Goal: Information Seeking & Learning: Find specific page/section

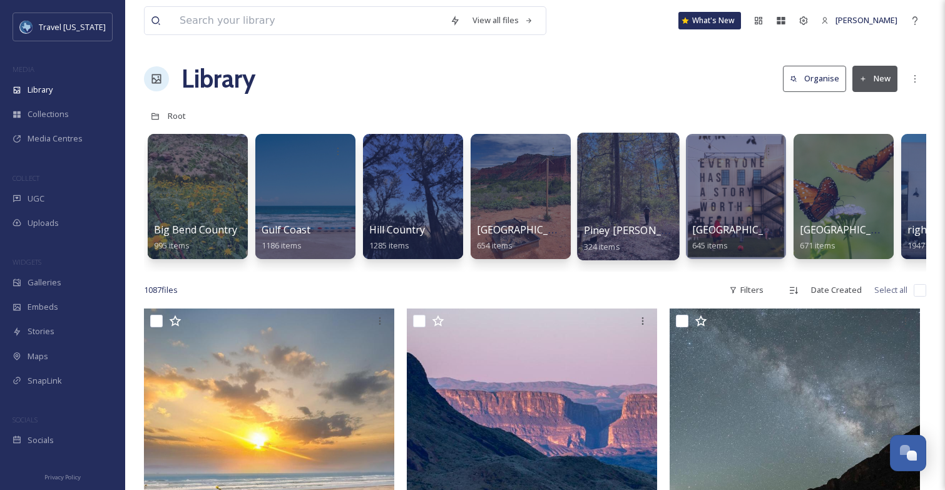
click at [631, 205] on div at bounding box center [628, 197] width 102 height 128
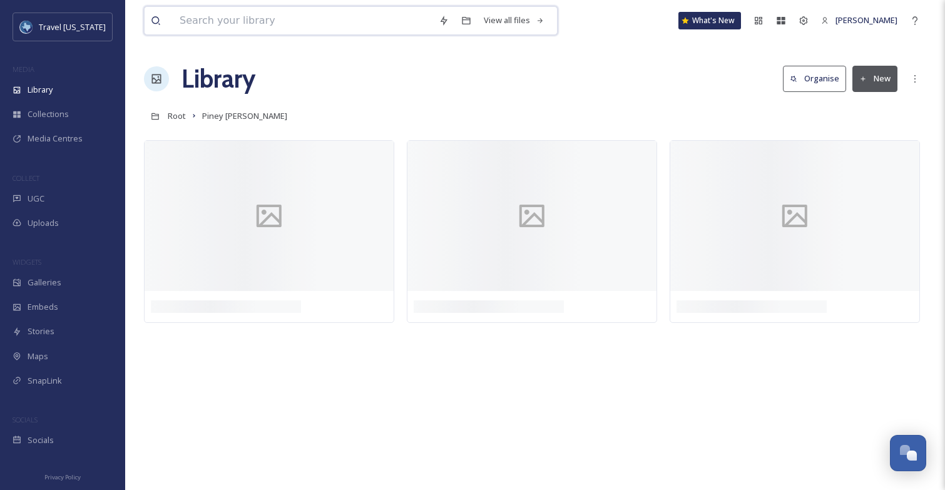
click at [344, 21] on input at bounding box center [302, 21] width 259 height 28
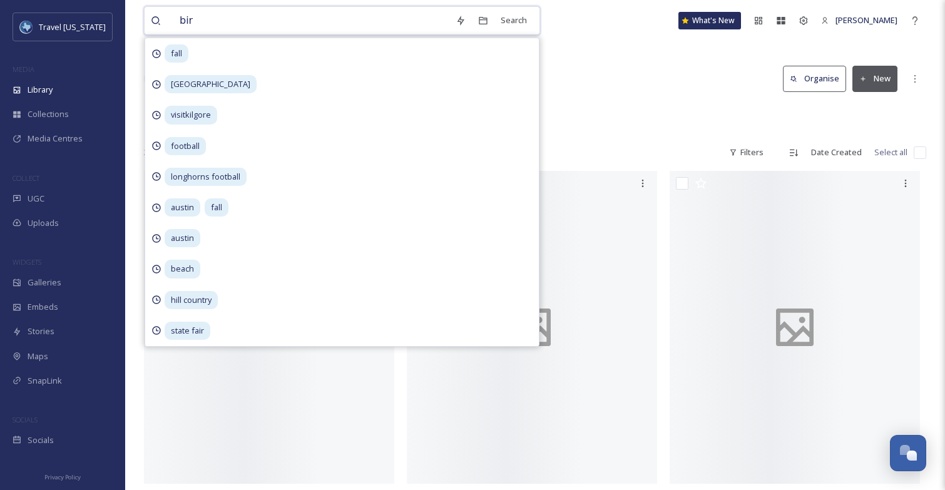
type input "bird"
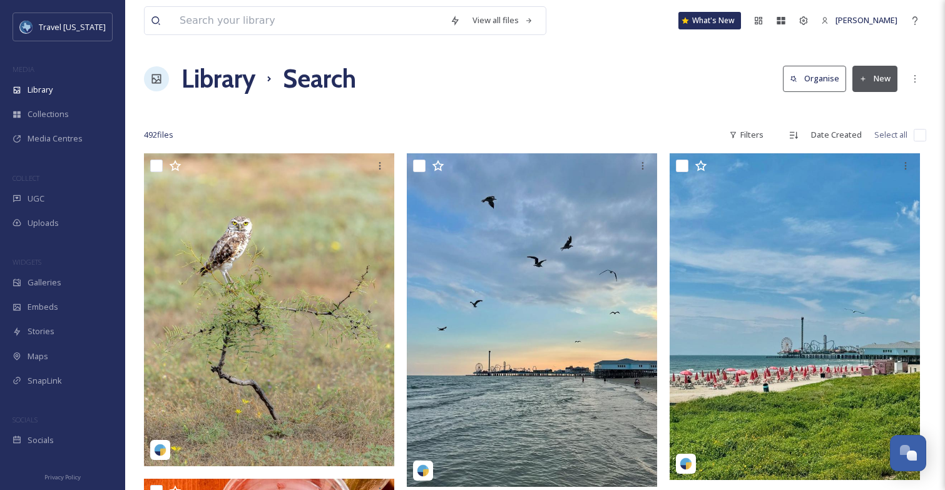
click at [48, 90] on span "Library" at bounding box center [40, 90] width 25 height 12
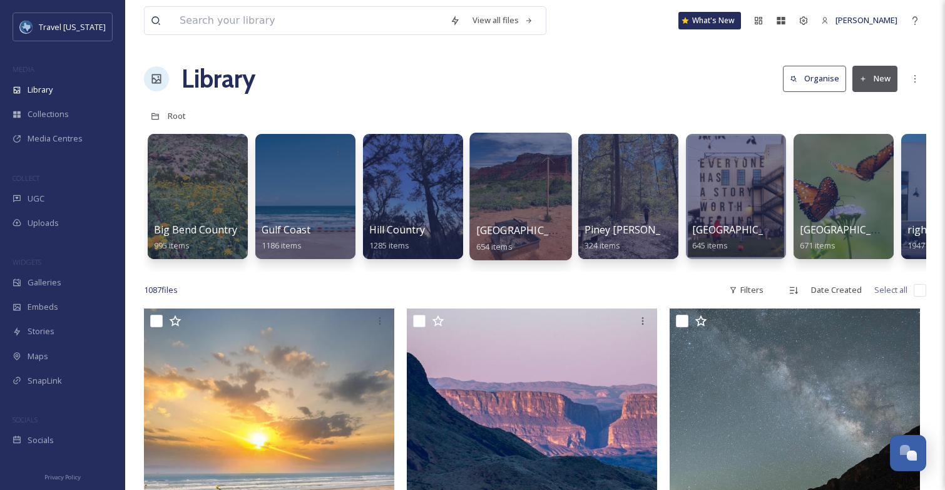
click at [521, 204] on div at bounding box center [520, 197] width 102 height 128
click at [632, 227] on span "Piney [PERSON_NAME]" at bounding box center [639, 230] width 108 height 14
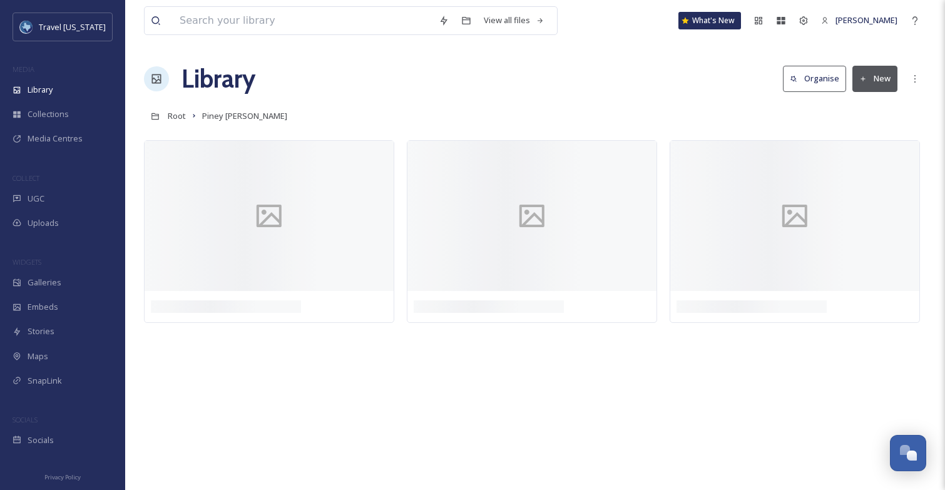
click at [401, 274] on div at bounding box center [535, 234] width 782 height 189
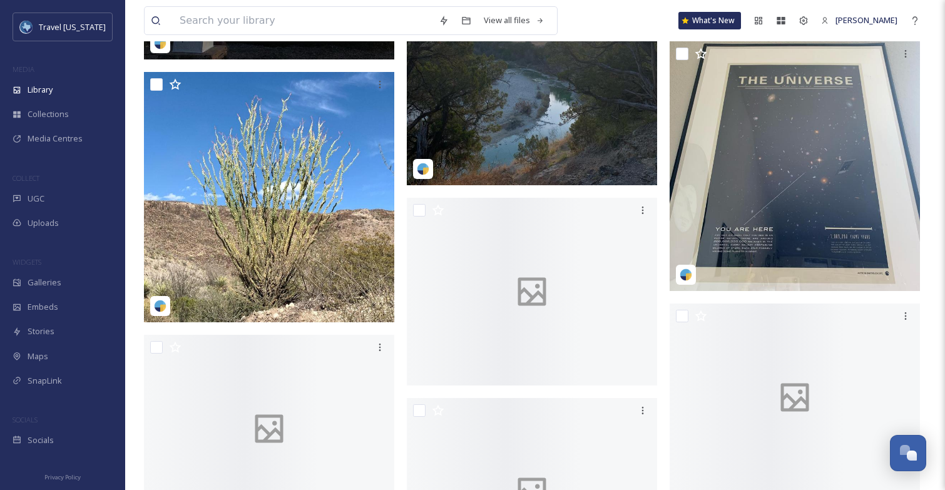
scroll to position [2440, 0]
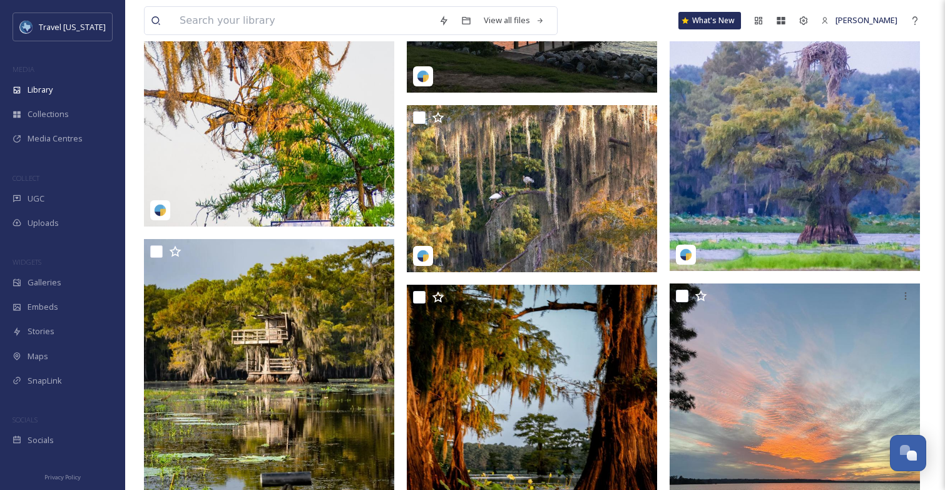
scroll to position [11450, 0]
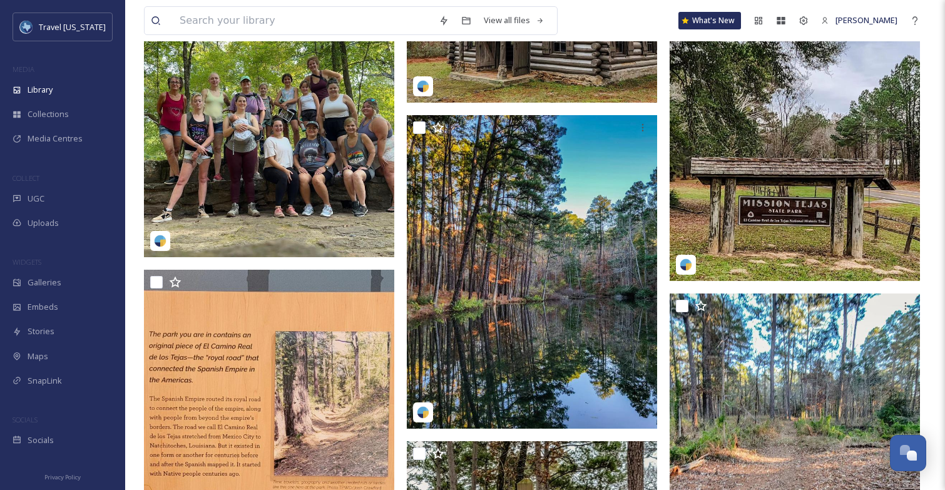
scroll to position [14300, 0]
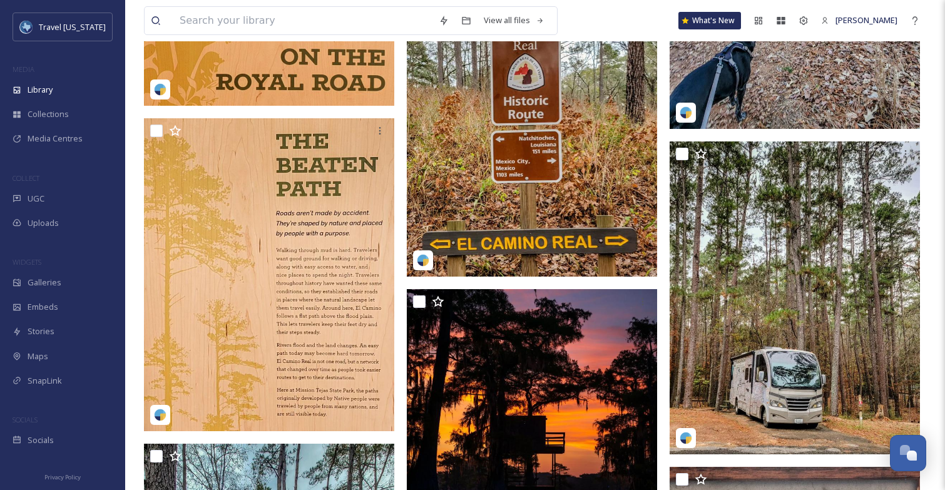
click at [402, 185] on div at bounding box center [535, 116] width 782 height 28490
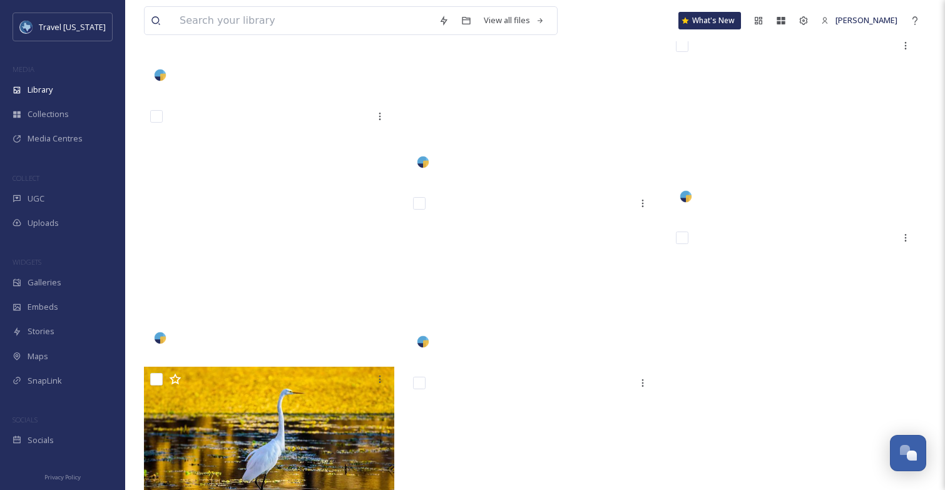
scroll to position [23656, 0]
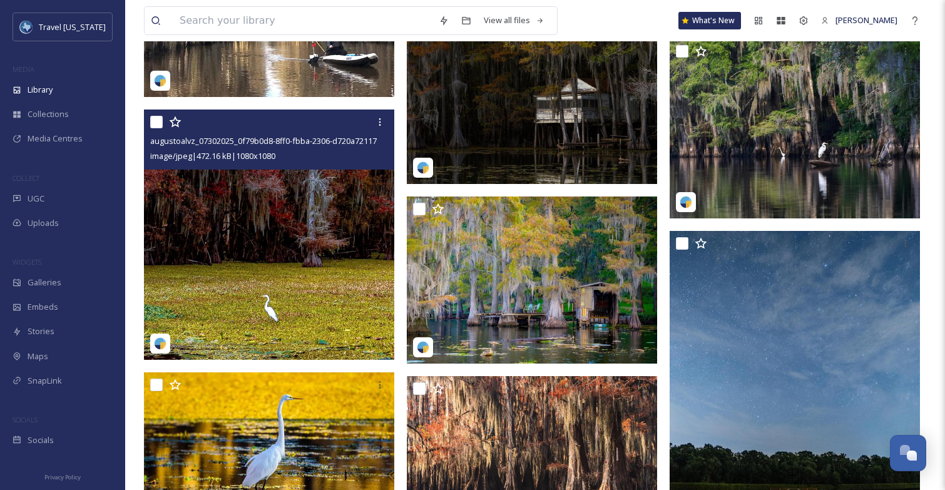
click at [290, 240] on img at bounding box center [269, 235] width 250 height 250
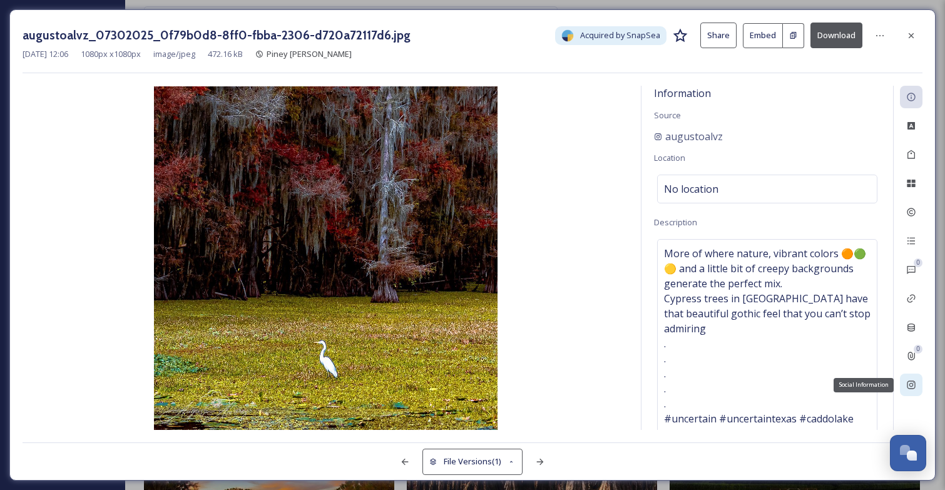
click at [909, 381] on icon at bounding box center [911, 385] width 10 height 10
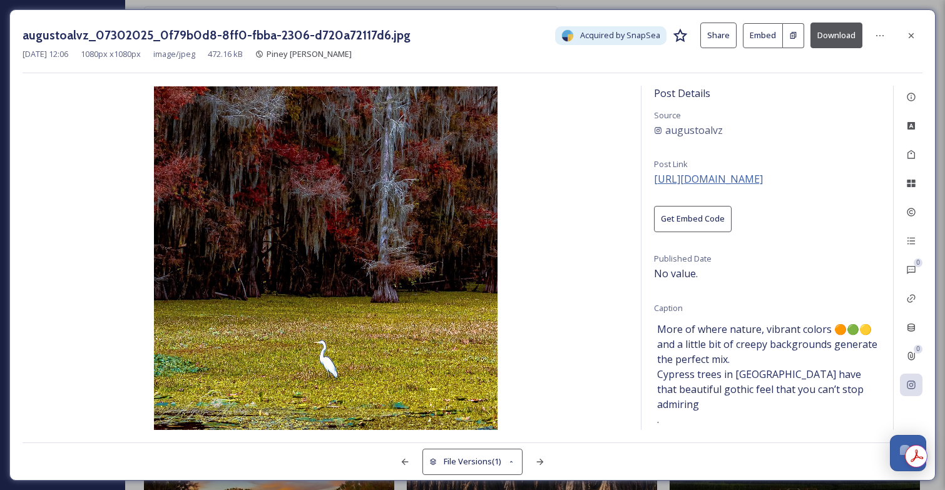
click at [763, 176] on span "[URL][DOMAIN_NAME]" at bounding box center [708, 179] width 109 height 14
click at [918, 40] on div at bounding box center [911, 35] width 23 height 23
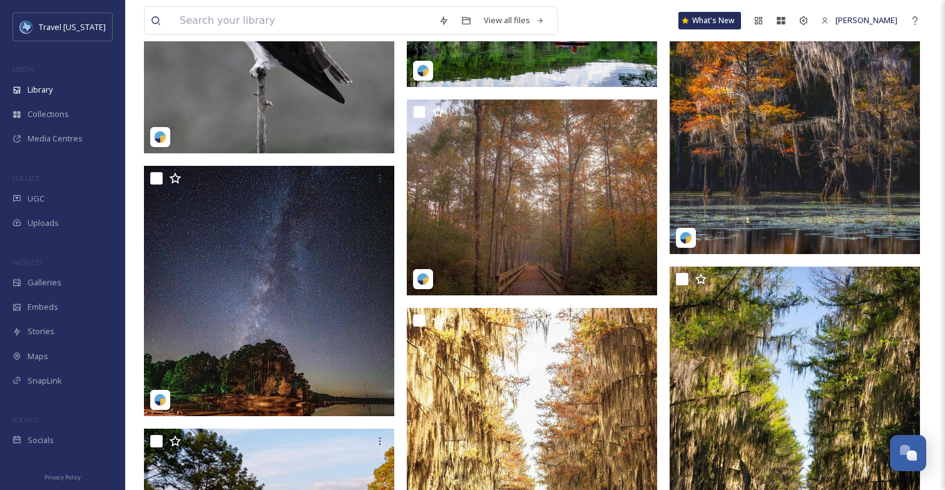
scroll to position [25573, 0]
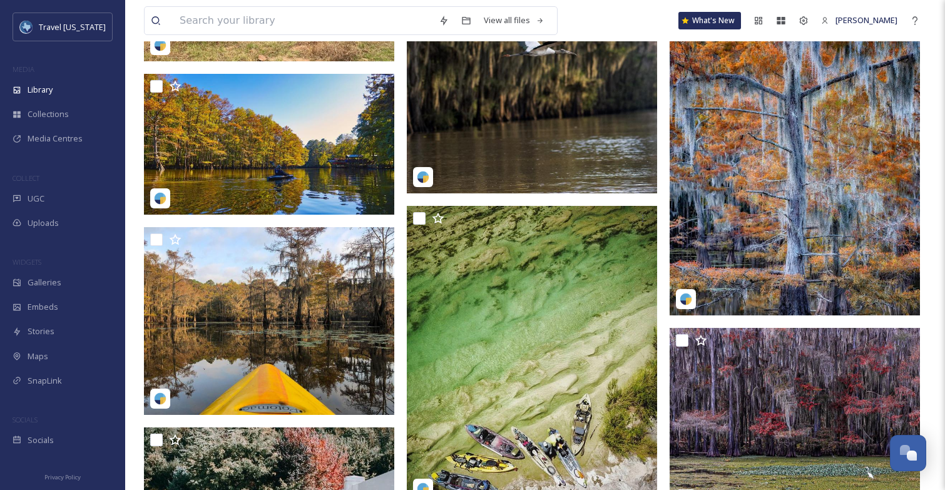
scroll to position [24722, 0]
